Goal: Task Accomplishment & Management: Complete application form

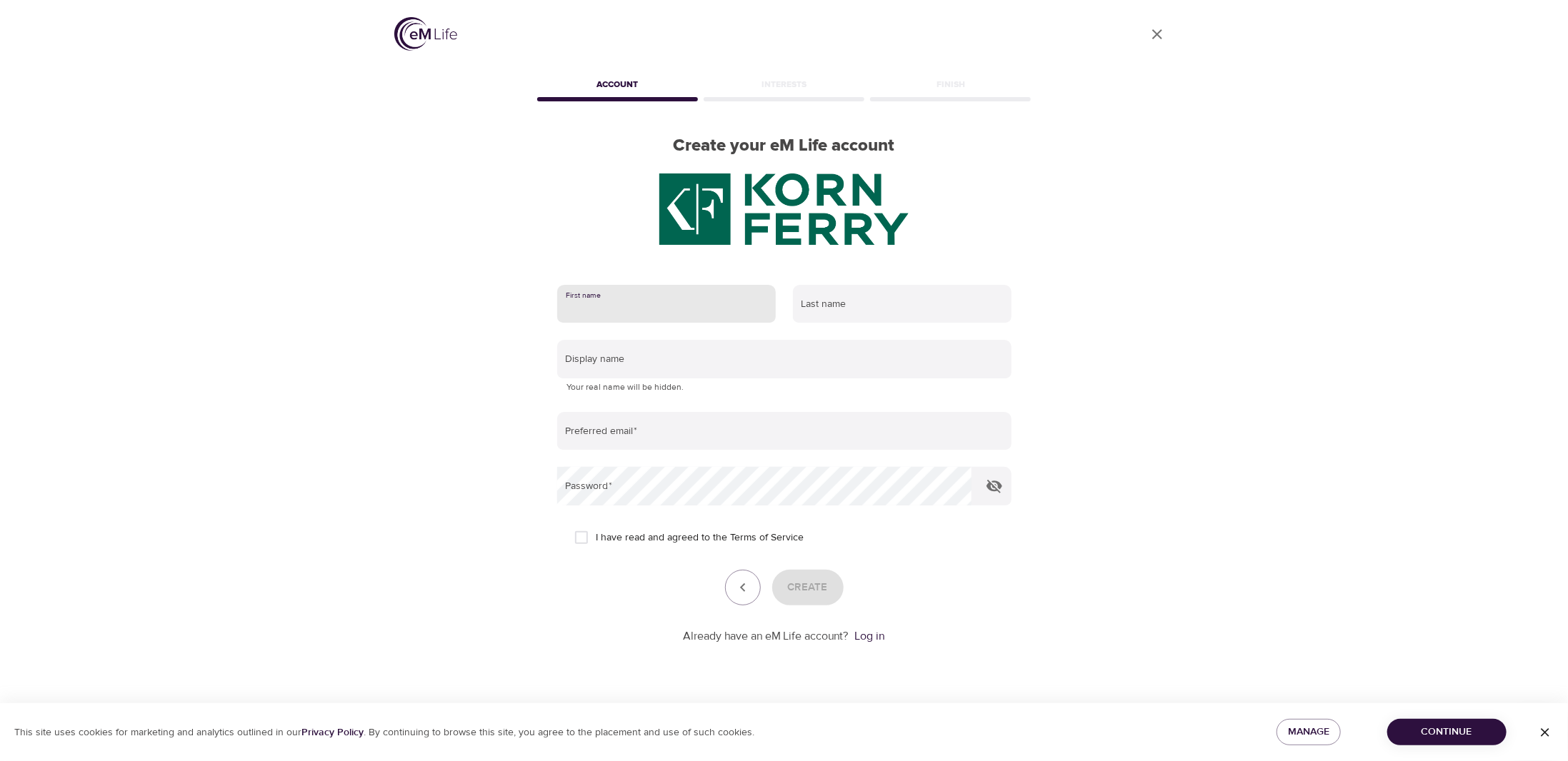
click at [738, 302] on input "text" at bounding box center [666, 303] width 218 height 38
type input "Danielle"
type input "Quintero"
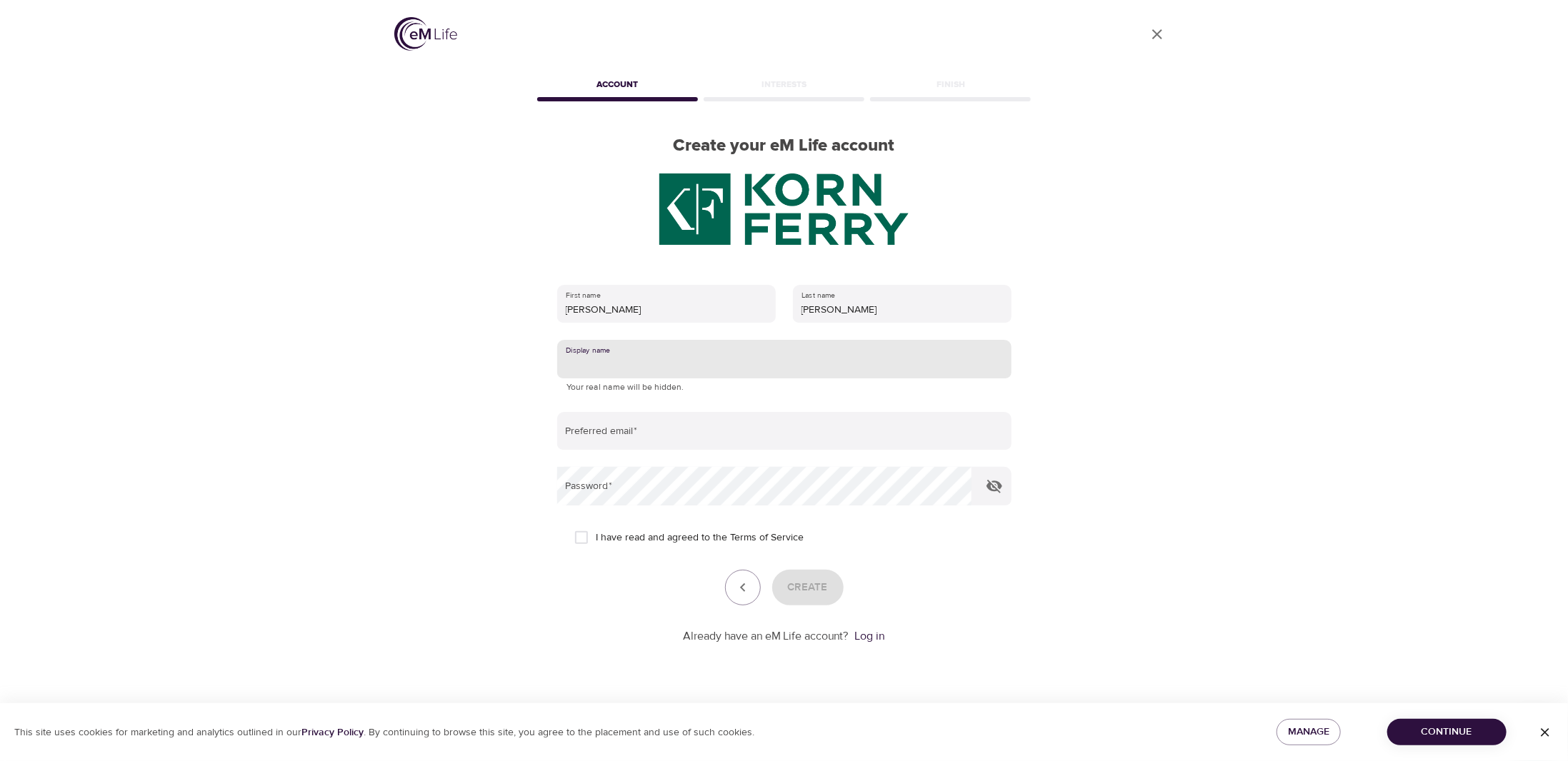
click at [674, 360] on input "text" at bounding box center [784, 359] width 455 height 38
type input "Dani"
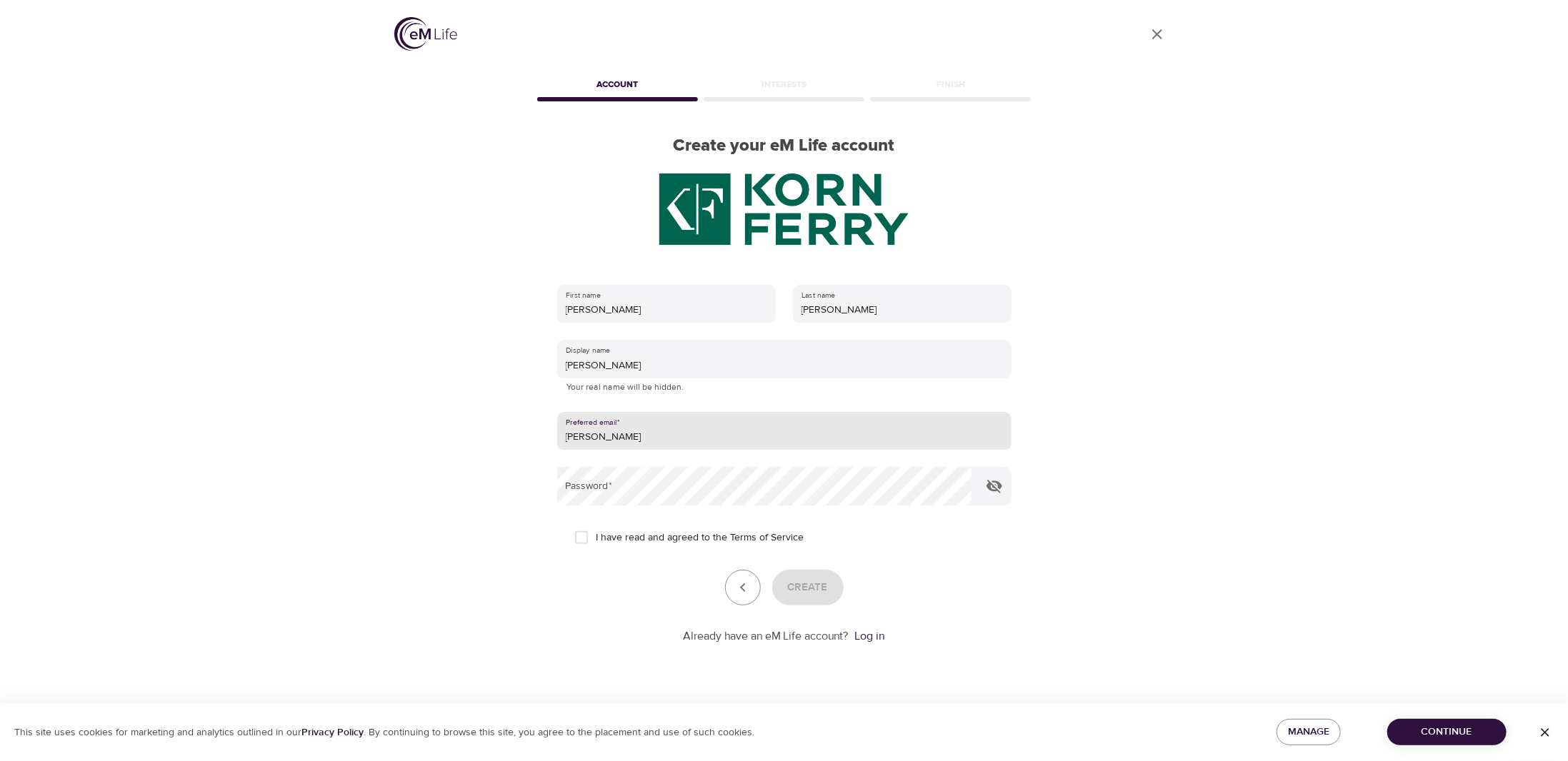
type input "[PERSON_NAME][EMAIL_ADDRESS][PERSON_NAME][DOMAIN_NAME]"
click at [589, 540] on input "I have read and agreed to the Terms of Service" at bounding box center [581, 537] width 30 height 30
checkbox input "true"
click at [831, 594] on button "Create" at bounding box center [807, 588] width 71 height 36
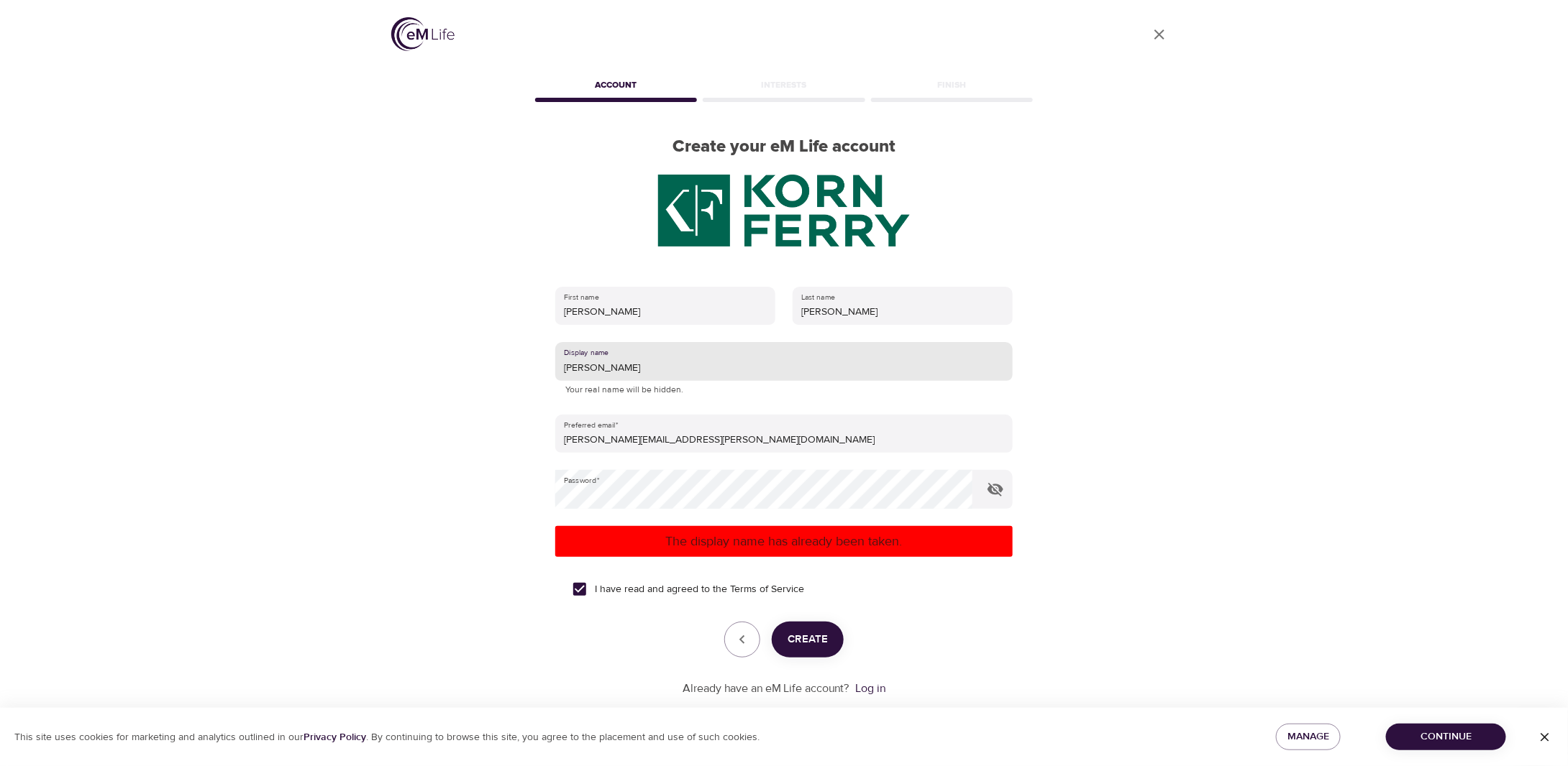
click at [622, 363] on input "Dani" at bounding box center [784, 361] width 458 height 39
click at [827, 656] on button "Create" at bounding box center [807, 640] width 72 height 36
click at [626, 358] on input "Danimq" at bounding box center [784, 361] width 458 height 39
type input "Danimq16"
click at [805, 625] on button "Create" at bounding box center [807, 640] width 72 height 36
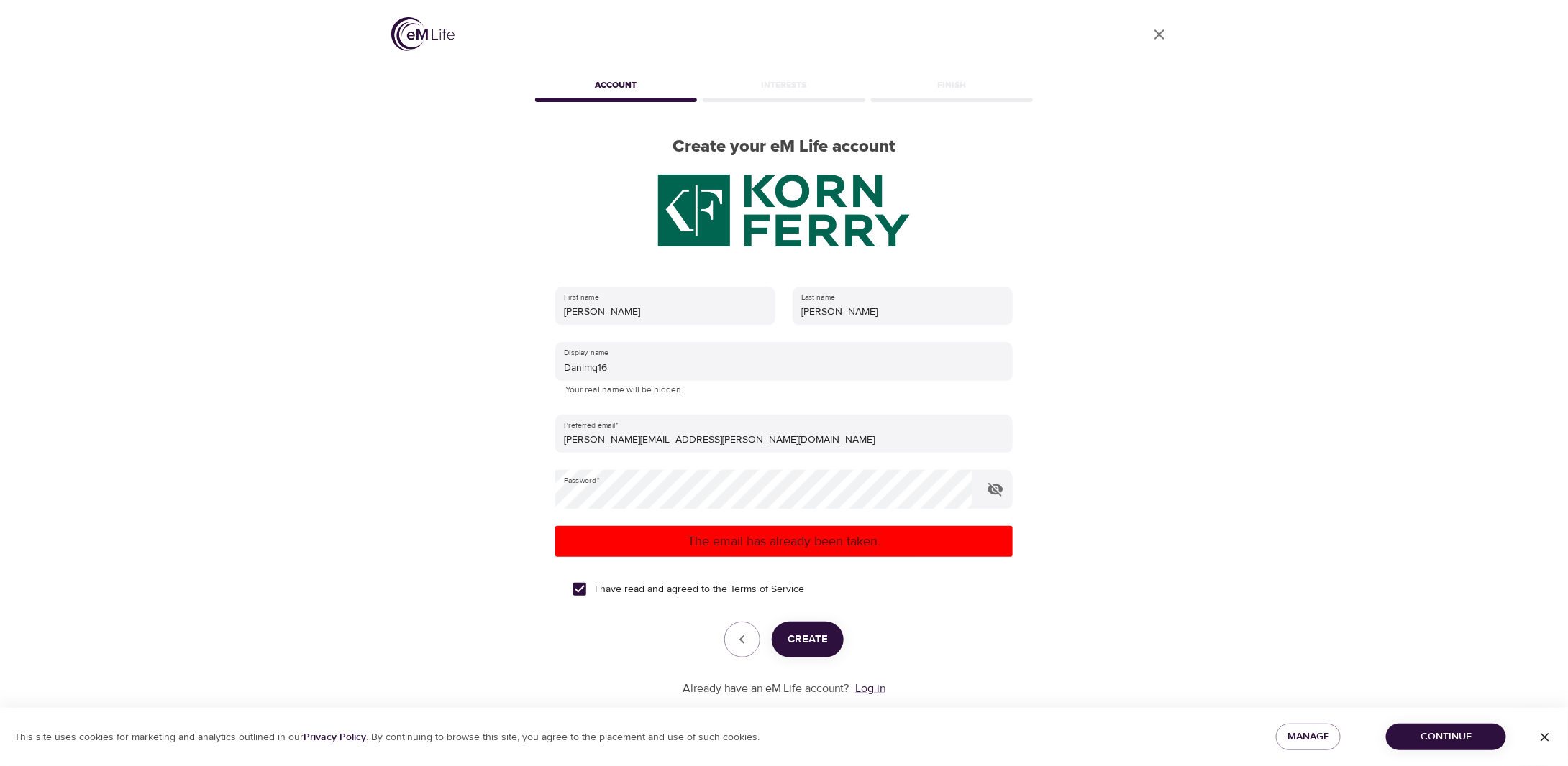
click at [877, 686] on link "Log in" at bounding box center [870, 689] width 30 height 14
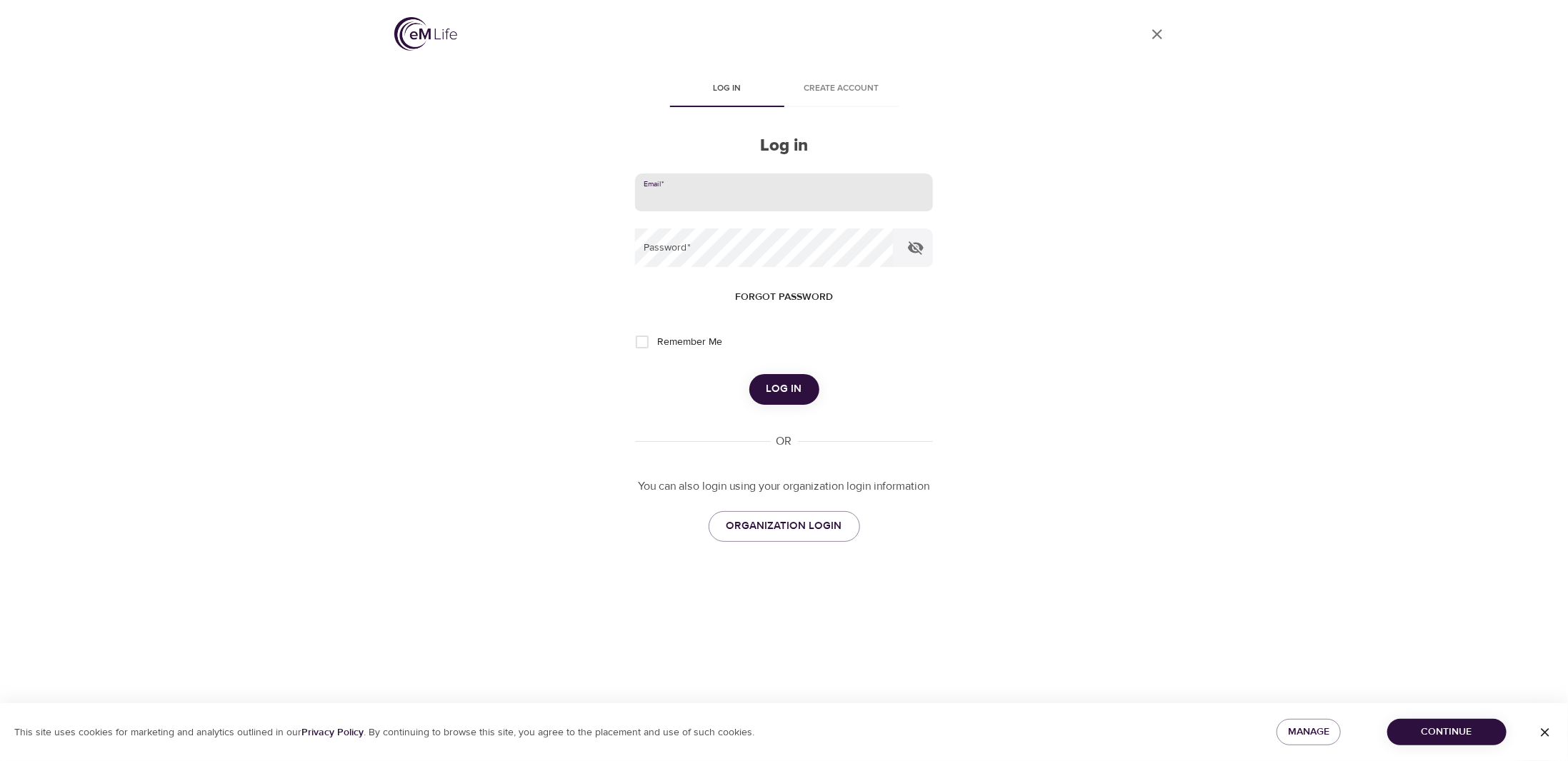
click at [703, 198] on input "email" at bounding box center [784, 192] width 297 height 38
type input "[PERSON_NAME][EMAIL_ADDRESS][PERSON_NAME][DOMAIN_NAME]"
click at [750, 375] on button "Log in" at bounding box center [784, 389] width 70 height 30
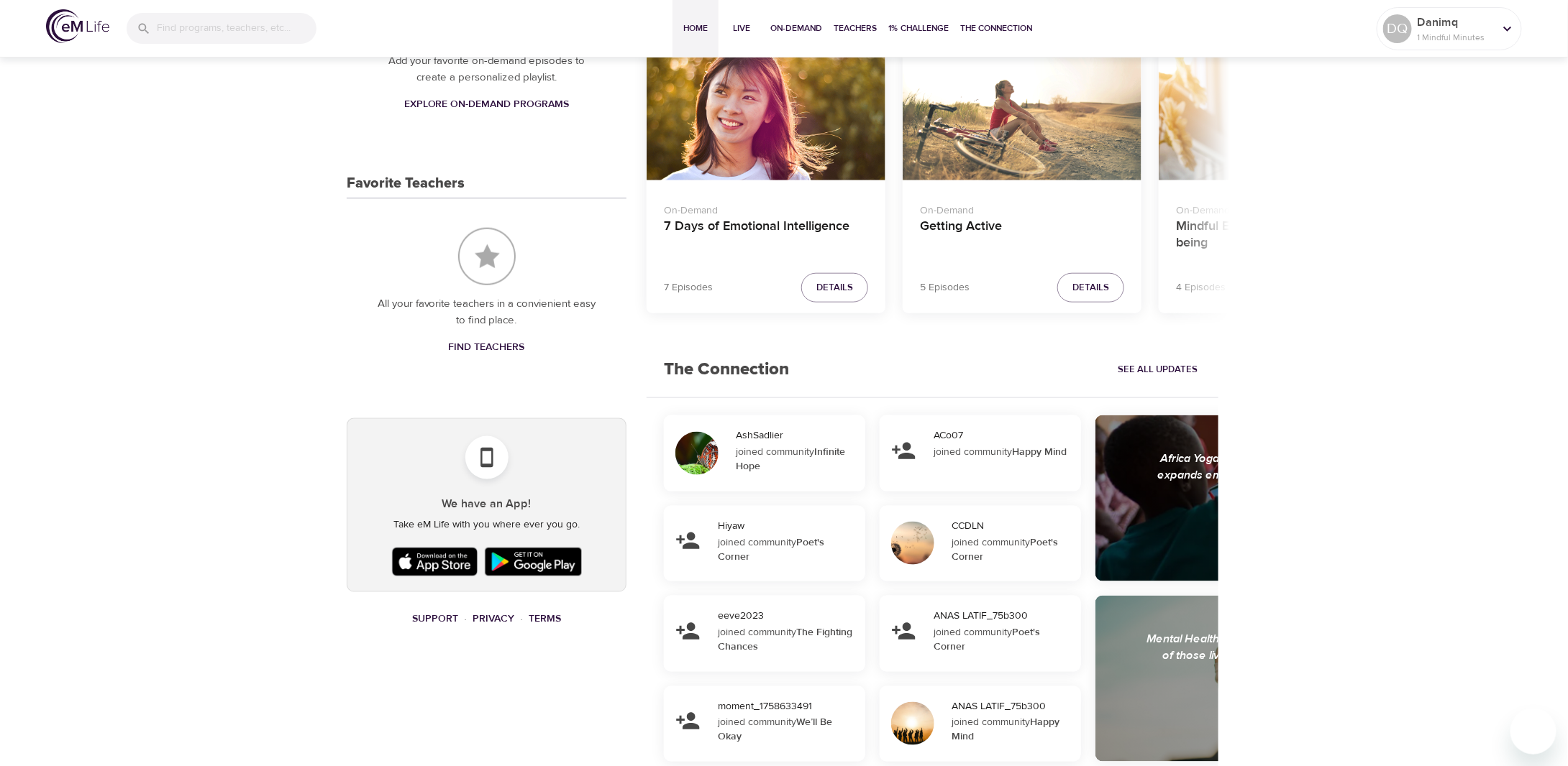
scroll to position [719, 0]
